Goal: Check status: Check status

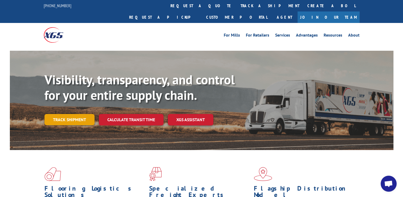
click at [84, 114] on link "Track shipment" at bounding box center [70, 119] width 50 height 11
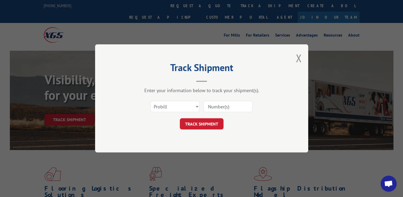
click at [211, 107] on input at bounding box center [228, 106] width 49 height 11
type input "644936"
click at [209, 128] on button "TRACK SHIPMENT" at bounding box center [202, 123] width 44 height 11
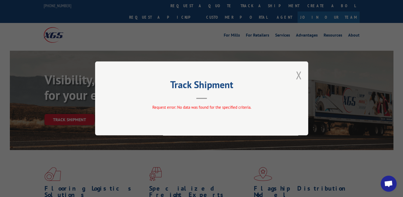
click at [299, 76] on button "Close modal" at bounding box center [299, 75] width 6 height 14
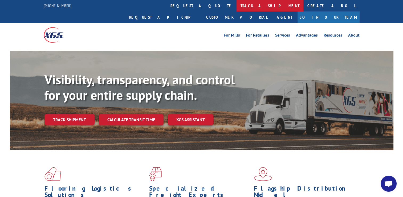
click at [237, 5] on link "track a shipment" at bounding box center [270, 5] width 67 height 11
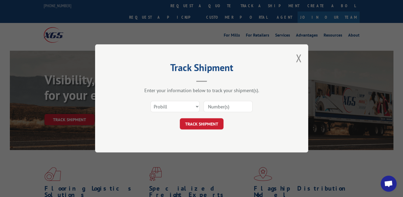
click at [218, 104] on input at bounding box center [228, 106] width 49 height 11
type input "644936"
click at [186, 107] on select "Select category... Probill BOL PO" at bounding box center [175, 106] width 49 height 11
select select "bol"
click at [151, 101] on select "Select category... Probill BOL PO" at bounding box center [175, 106] width 49 height 11
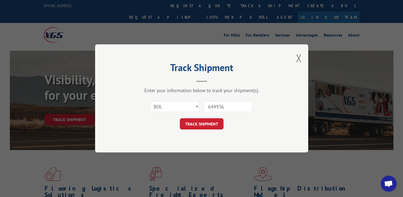
click at [215, 119] on button "TRACK SHIPMENT" at bounding box center [202, 123] width 44 height 11
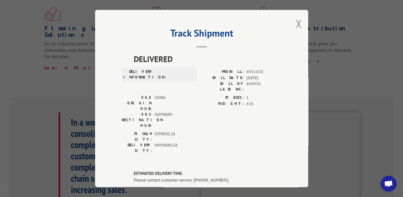
click at [147, 69] on label "DELIVERY INFORMATION:" at bounding box center [138, 74] width 30 height 11
click at [149, 61] on span "DELIVERED" at bounding box center [208, 59] width 148 height 12
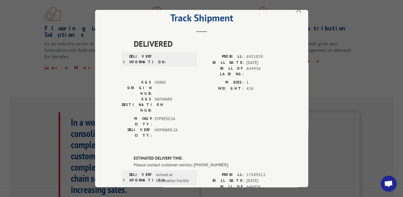
scroll to position [80, 0]
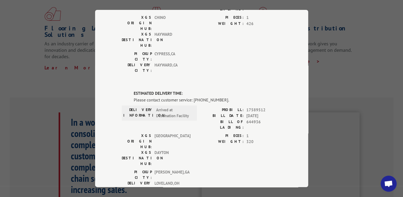
click at [157, 107] on span "Arrived at Destination Facility" at bounding box center [174, 113] width 36 height 12
drag, startPoint x: 154, startPoint y: 77, endPoint x: 188, endPoint y: 86, distance: 34.4
click at [188, 107] on span "Arrived at Destination Facility" at bounding box center [174, 113] width 36 height 12
drag, startPoint x: 188, startPoint y: 86, endPoint x: 156, endPoint y: 99, distance: 34.8
click at [156, 132] on span "[GEOGRAPHIC_DATA]" at bounding box center [173, 140] width 36 height 17
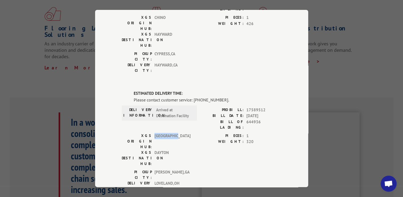
drag, startPoint x: 152, startPoint y: 98, endPoint x: 178, endPoint y: 99, distance: 25.9
click at [178, 132] on span "[GEOGRAPHIC_DATA]" at bounding box center [173, 140] width 36 height 17
drag, startPoint x: 178, startPoint y: 99, endPoint x: 161, endPoint y: 119, distance: 26.6
click at [161, 169] on span "[GEOGRAPHIC_DATA] , [GEOGRAPHIC_DATA]" at bounding box center [173, 174] width 36 height 11
drag, startPoint x: 153, startPoint y: 119, endPoint x: 176, endPoint y: 119, distance: 23.2
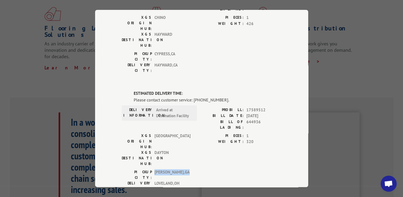
click at [176, 169] on span "[GEOGRAPHIC_DATA] , [GEOGRAPHIC_DATA]" at bounding box center [173, 174] width 36 height 11
drag, startPoint x: 176, startPoint y: 119, endPoint x: 187, endPoint y: 123, distance: 11.4
click at [187, 180] on div "DELIVERY CITY: [GEOGRAPHIC_DATA] , [GEOGRAPHIC_DATA]" at bounding box center [158, 185] width 72 height 11
drag, startPoint x: 187, startPoint y: 123, endPoint x: 255, endPoint y: 78, distance: 82.0
click at [255, 107] on span "17589512" at bounding box center [264, 110] width 35 height 6
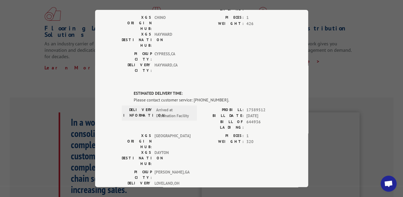
drag, startPoint x: 253, startPoint y: 87, endPoint x: 249, endPoint y: 91, distance: 5.5
click at [252, 119] on span "644936" at bounding box center [264, 124] width 35 height 11
click at [247, 132] on span "1" at bounding box center [264, 135] width 35 height 6
click at [247, 139] on span "320" at bounding box center [264, 142] width 35 height 6
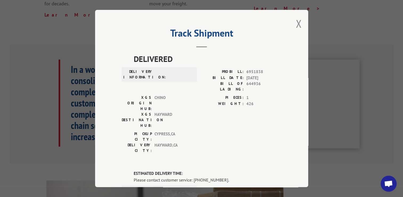
scroll to position [213, 0]
click at [299, 25] on button "Close modal" at bounding box center [299, 24] width 6 height 14
